Goal: Information Seeking & Learning: Understand process/instructions

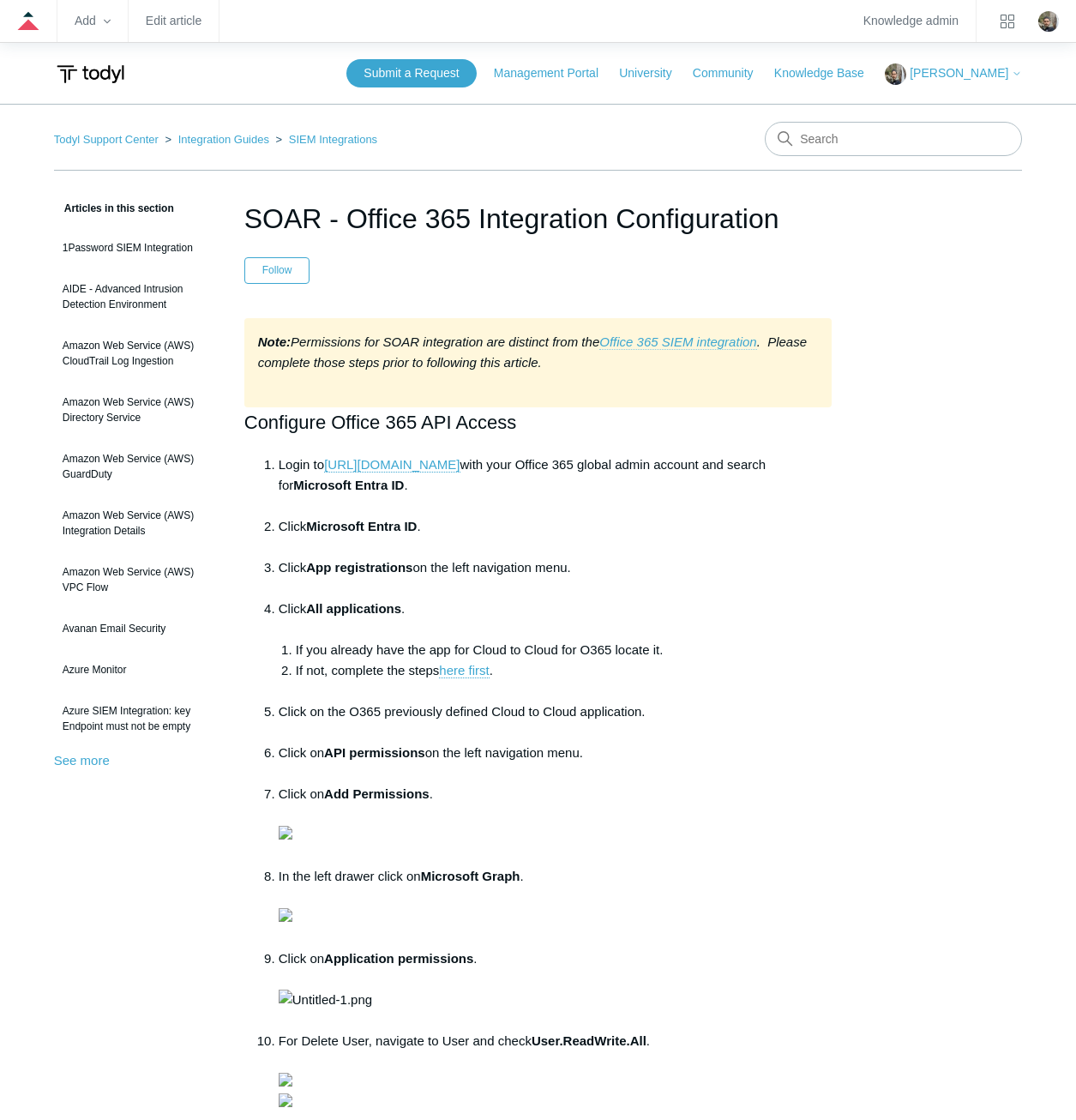
click at [671, 335] on link "Office 365 SIEM integration" at bounding box center [678, 342] width 157 height 15
click at [865, 134] on input "Search" at bounding box center [893, 139] width 258 height 35
type input "microsoft defender for endpoint"
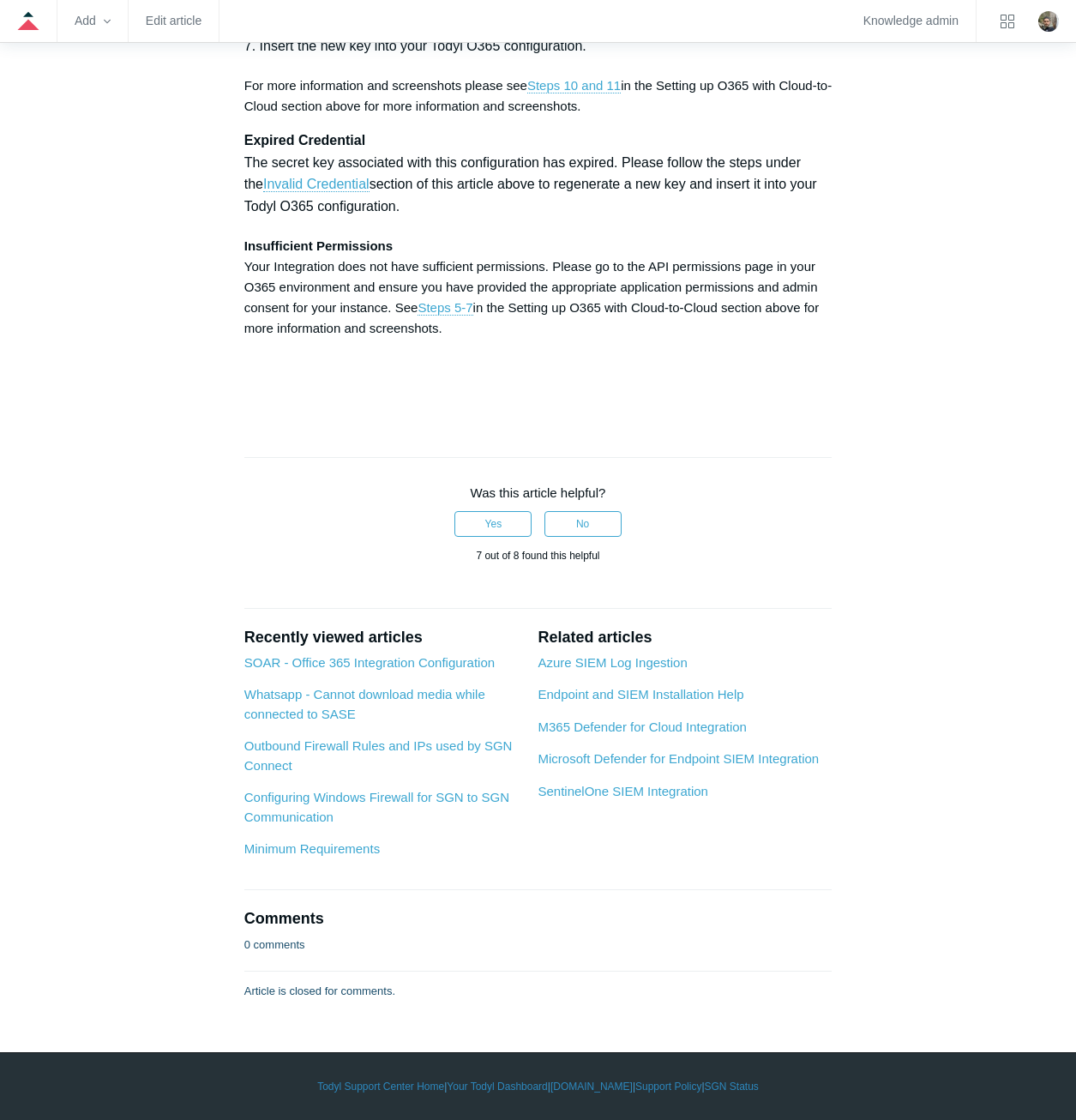
scroll to position [7459, 0]
drag, startPoint x: 818, startPoint y: 400, endPoint x: 874, endPoint y: 799, distance: 402.9
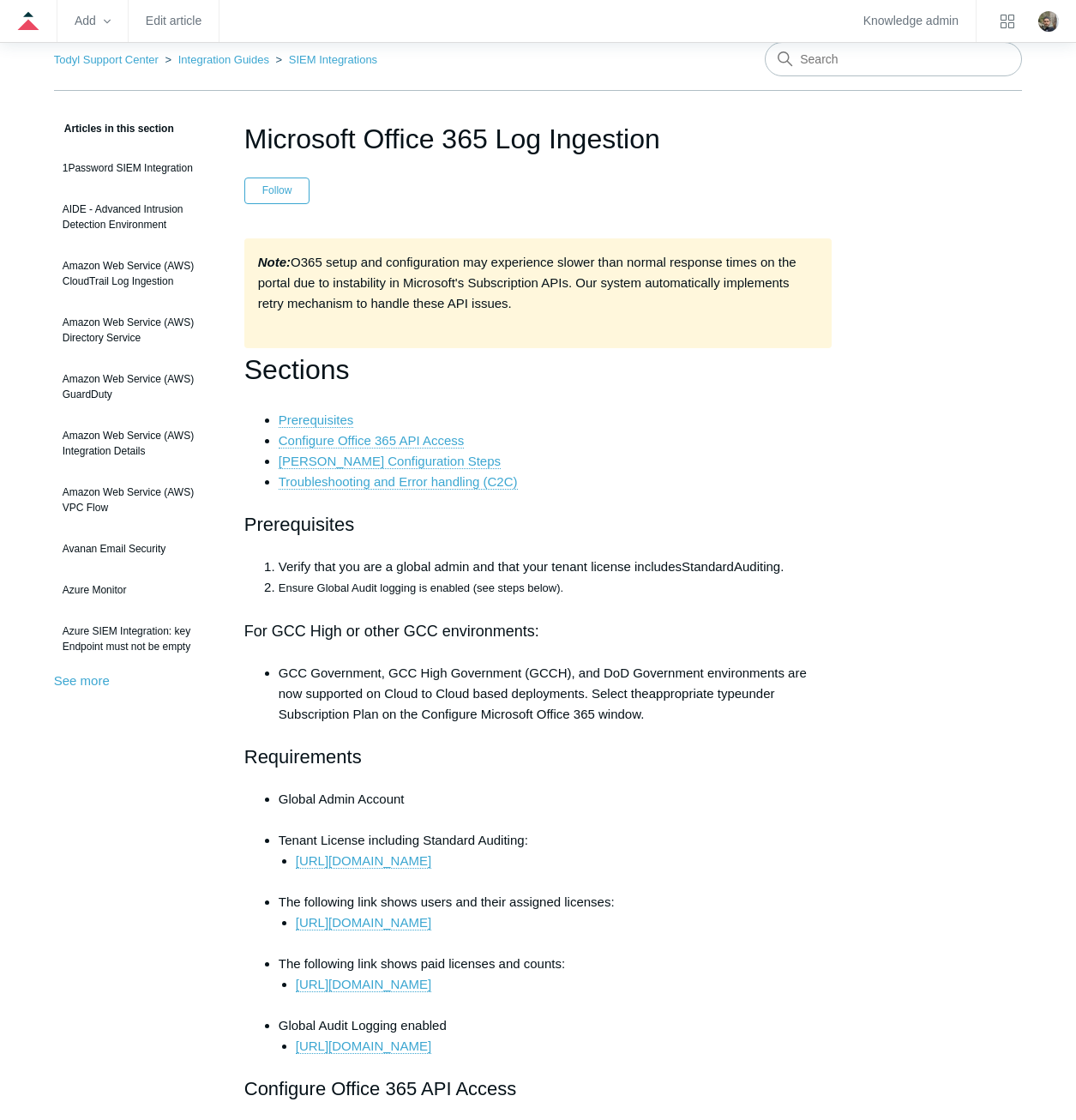
scroll to position [0, 0]
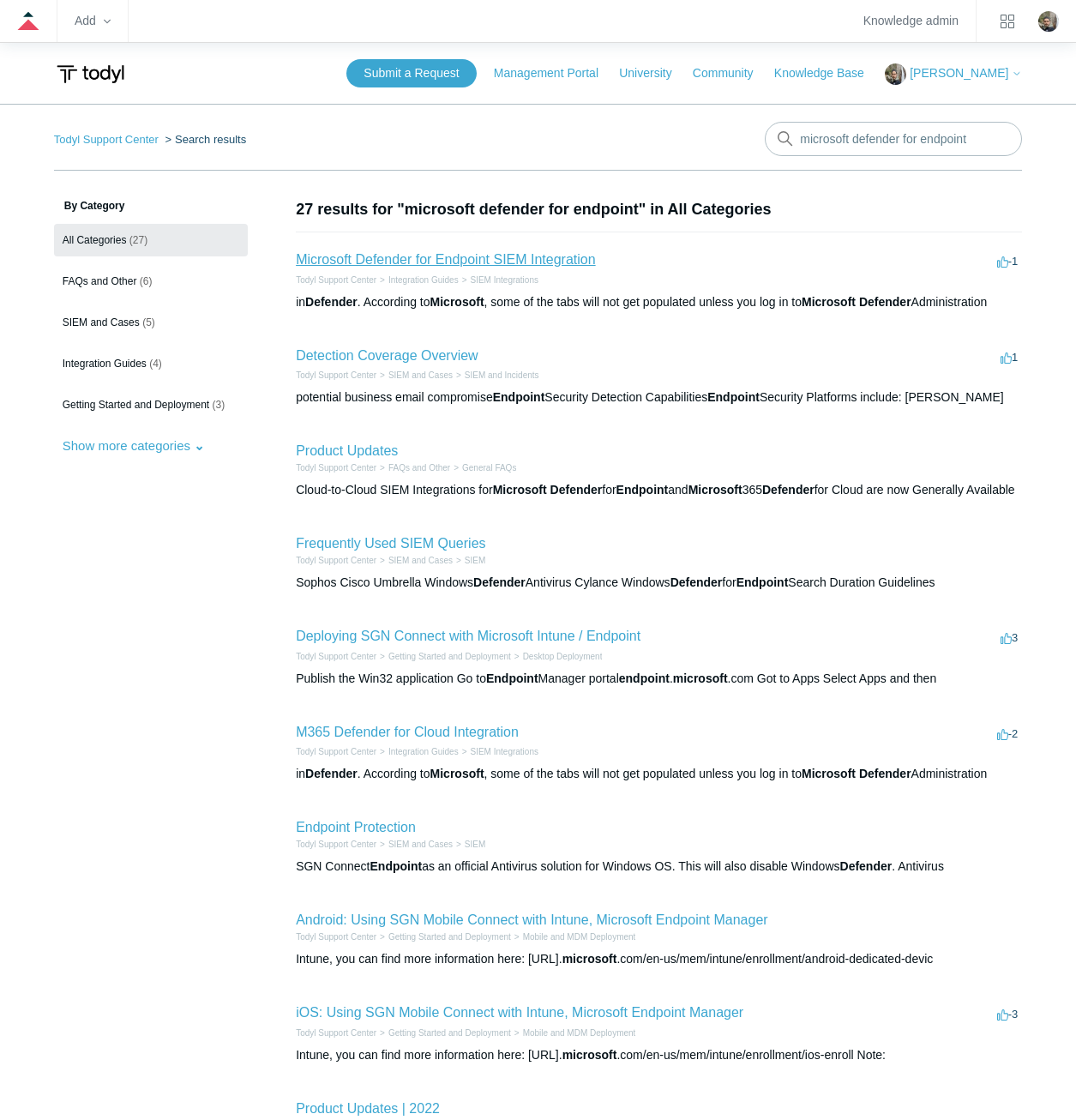
click at [507, 258] on link "Microsoft Defender for Endpoint SIEM Integration" at bounding box center [446, 259] width 300 height 15
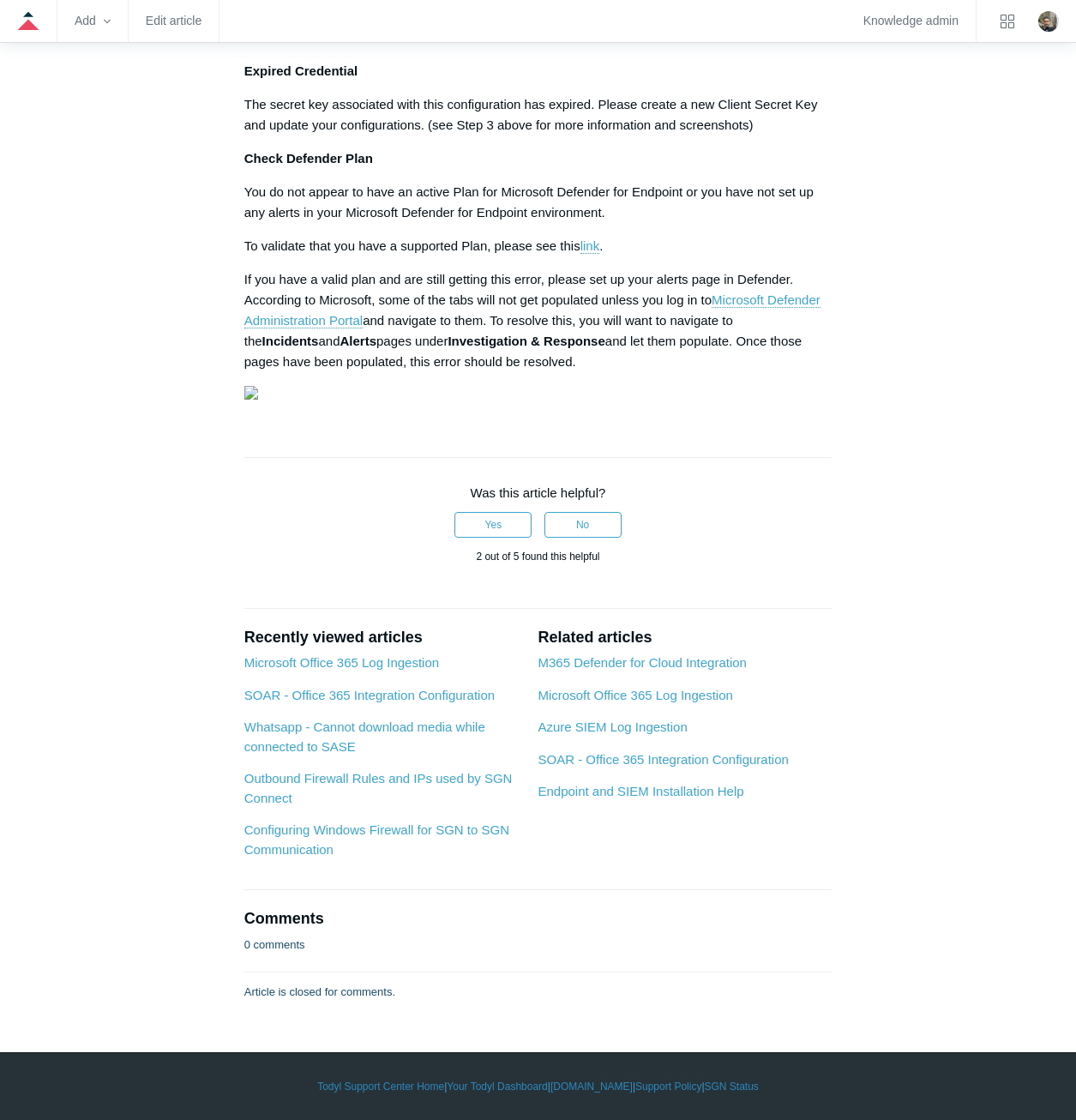
scroll to position [3549, 0]
drag, startPoint x: 237, startPoint y: 228, endPoint x: 551, endPoint y: 273, distance: 317.2
copy p "We currently have Insufficient Permissions to collect logs from your M365 Defen…"
